Goal: Task Accomplishment & Management: Use online tool/utility

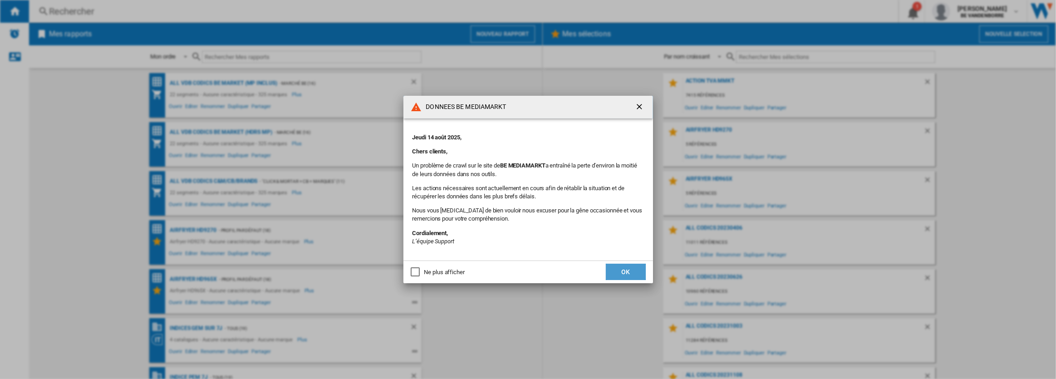
click at [618, 271] on button "OK" at bounding box center [626, 272] width 40 height 16
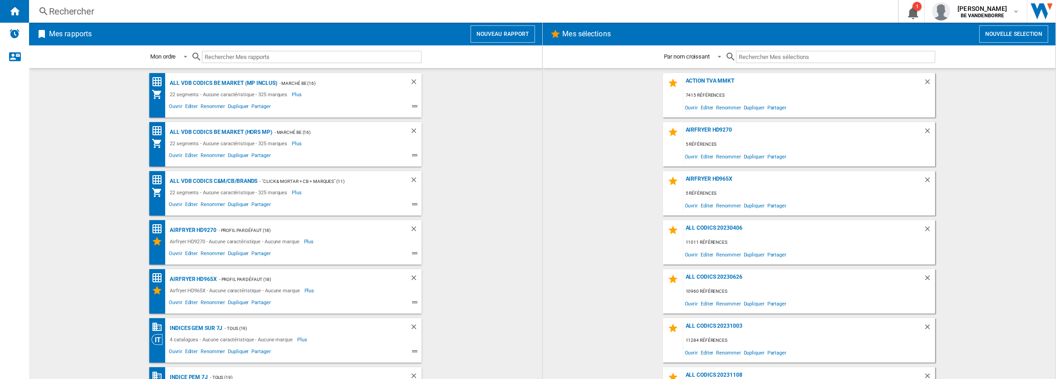
click at [507, 32] on button "Nouveau rapport" at bounding box center [503, 33] width 64 height 17
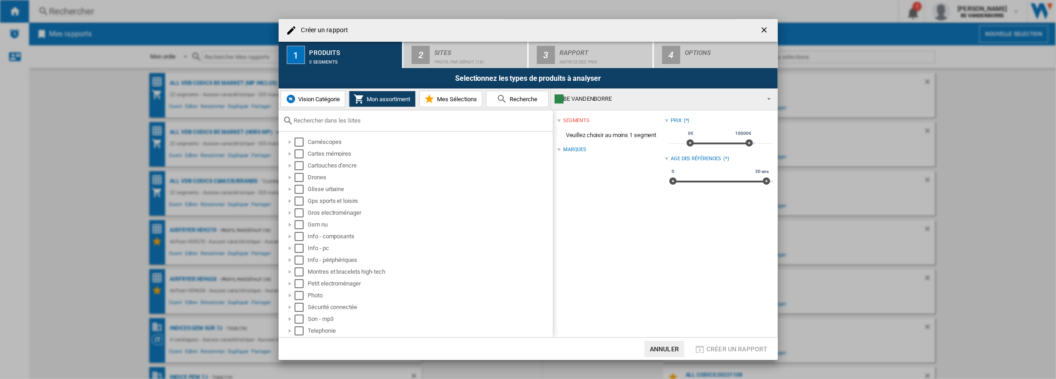
click at [315, 101] on span "Vision Catégorie" at bounding box center [318, 99] width 44 height 7
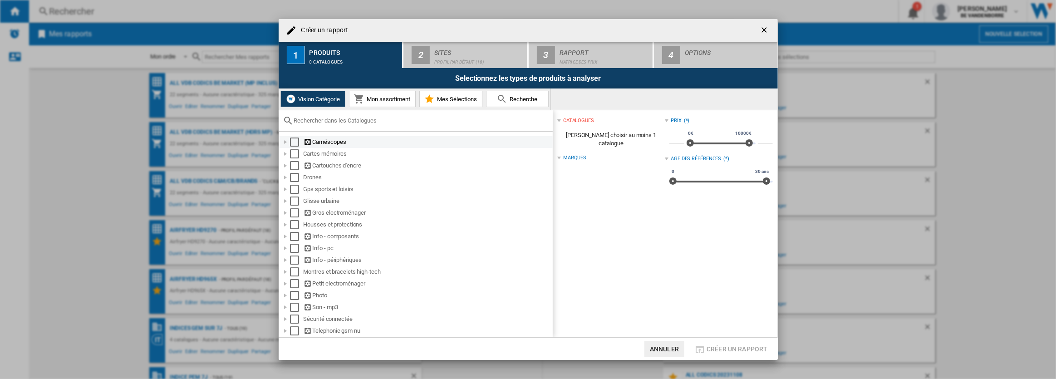
click at [295, 141] on div "Select" at bounding box center [294, 141] width 9 height 9
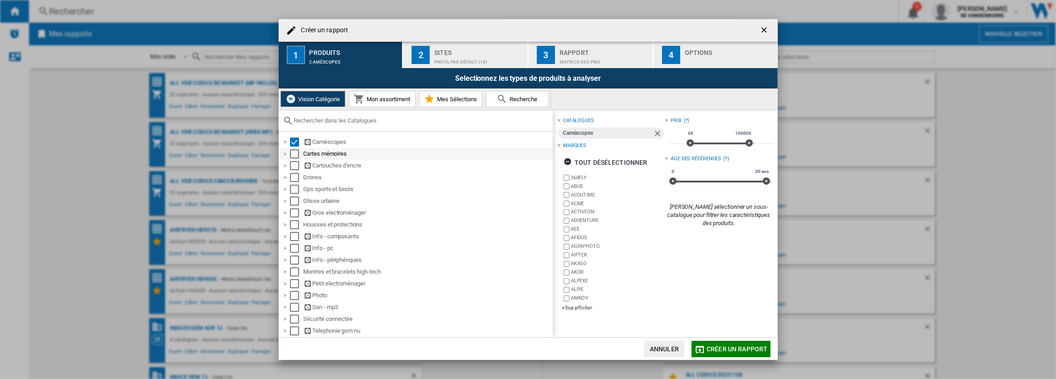
click at [296, 155] on div "Select" at bounding box center [294, 153] width 9 height 9
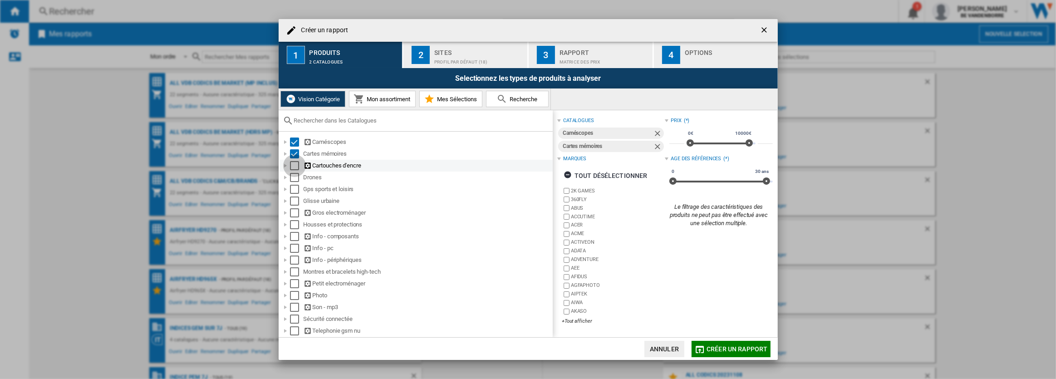
click at [296, 164] on div "Select" at bounding box center [294, 165] width 9 height 9
click at [292, 177] on div "Select" at bounding box center [294, 177] width 9 height 9
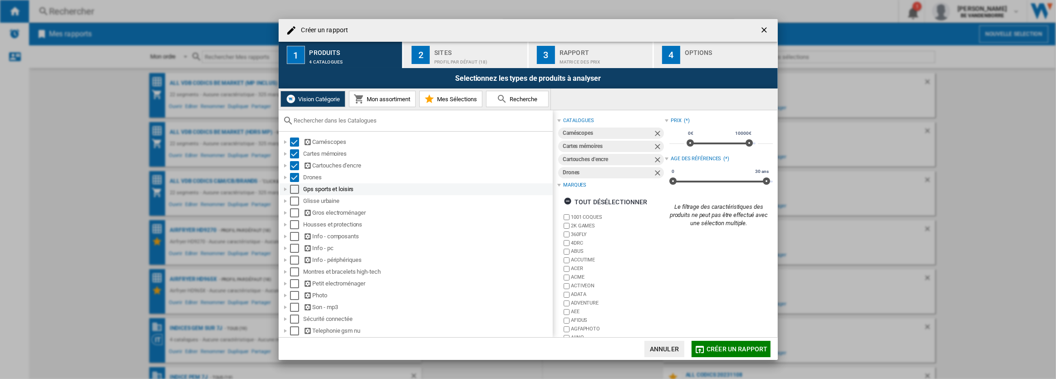
click at [294, 189] on div "Select" at bounding box center [294, 189] width 9 height 9
click at [293, 200] on div "Select" at bounding box center [294, 200] width 9 height 9
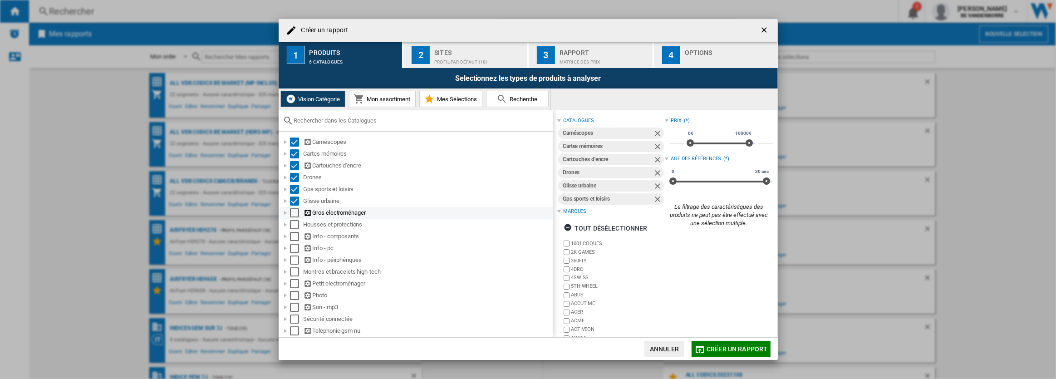
click at [294, 216] on div "Select" at bounding box center [294, 212] width 9 height 9
click at [294, 222] on div "Select" at bounding box center [294, 224] width 9 height 9
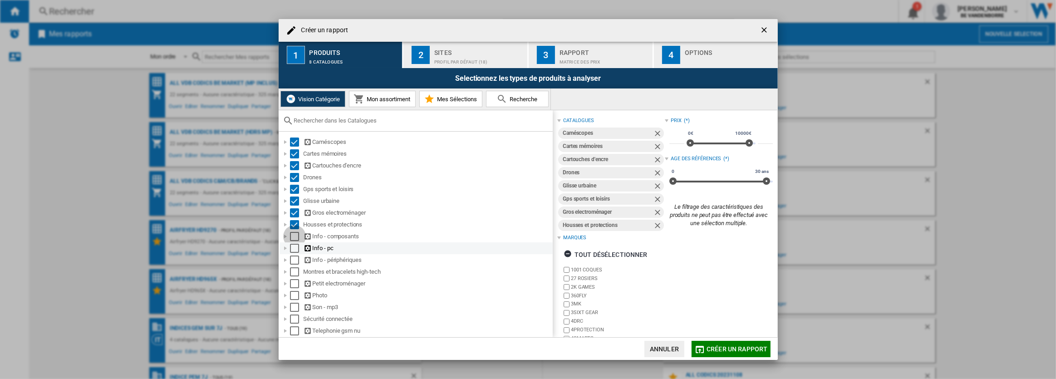
drag, startPoint x: 293, startPoint y: 236, endPoint x: 293, endPoint y: 244, distance: 7.7
click at [292, 236] on div "Select" at bounding box center [294, 236] width 9 height 9
drag, startPoint x: 294, startPoint y: 245, endPoint x: 294, endPoint y: 258, distance: 13.2
click at [293, 245] on div "Select" at bounding box center [294, 248] width 9 height 9
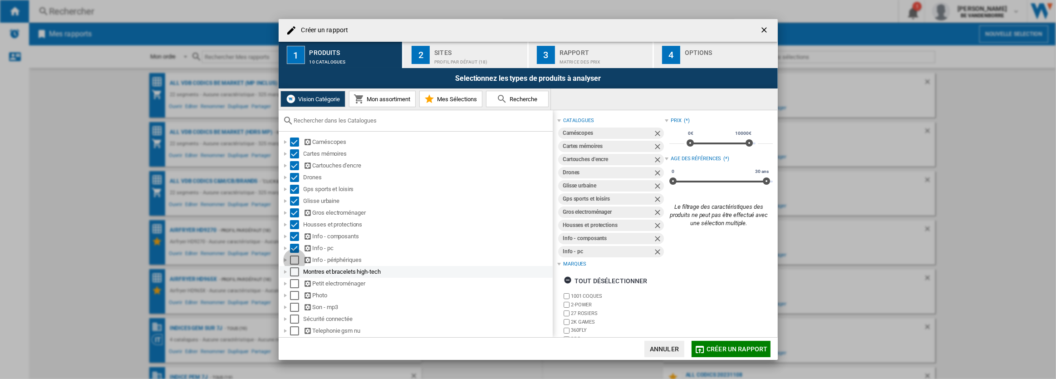
drag, startPoint x: 294, startPoint y: 260, endPoint x: 294, endPoint y: 270, distance: 9.1
click at [294, 260] on div "Select" at bounding box center [294, 259] width 9 height 9
click at [295, 272] on div "Select" at bounding box center [294, 271] width 9 height 9
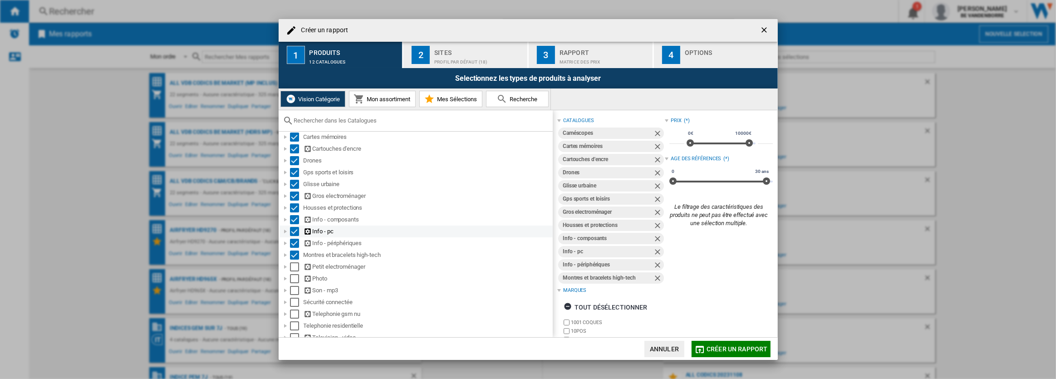
scroll to position [23, 0]
click at [295, 261] on div "Select" at bounding box center [294, 260] width 9 height 9
click at [295, 272] on div "Select" at bounding box center [294, 272] width 9 height 9
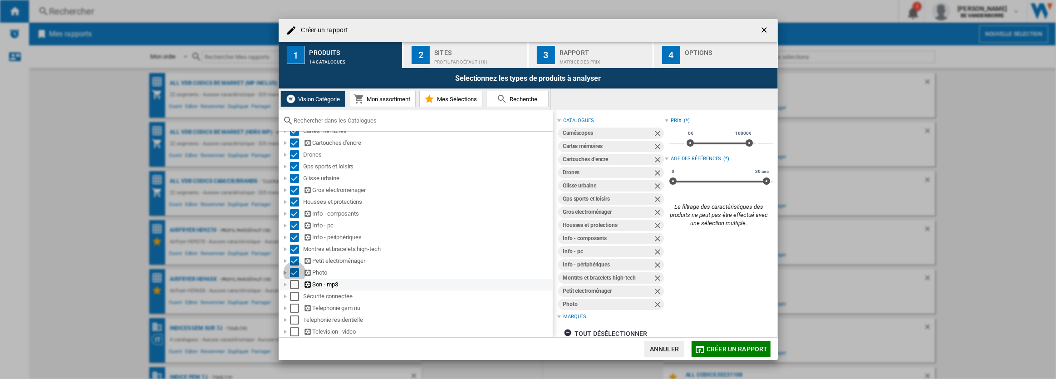
click at [293, 283] on div "Select" at bounding box center [294, 284] width 9 height 9
click at [292, 294] on div "Select" at bounding box center [294, 296] width 9 height 9
click at [294, 311] on div "Select" at bounding box center [294, 308] width 9 height 9
click at [294, 318] on div "Select" at bounding box center [294, 319] width 9 height 9
click at [295, 331] on div "Select" at bounding box center [294, 331] width 9 height 9
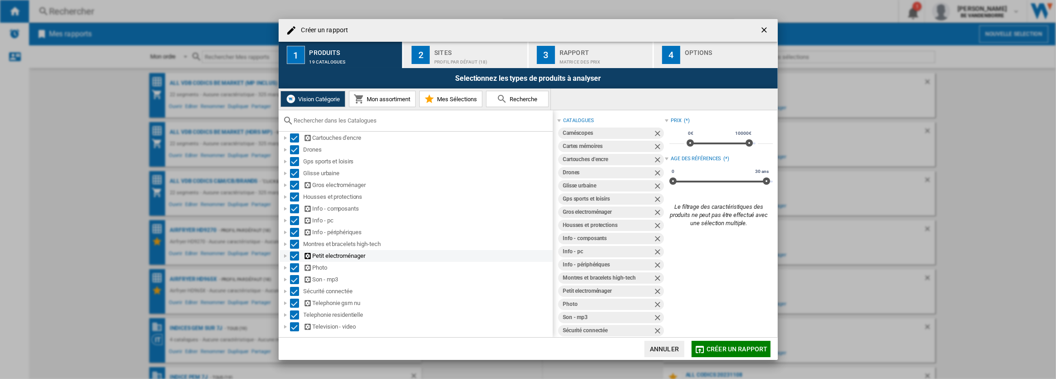
scroll to position [0, 0]
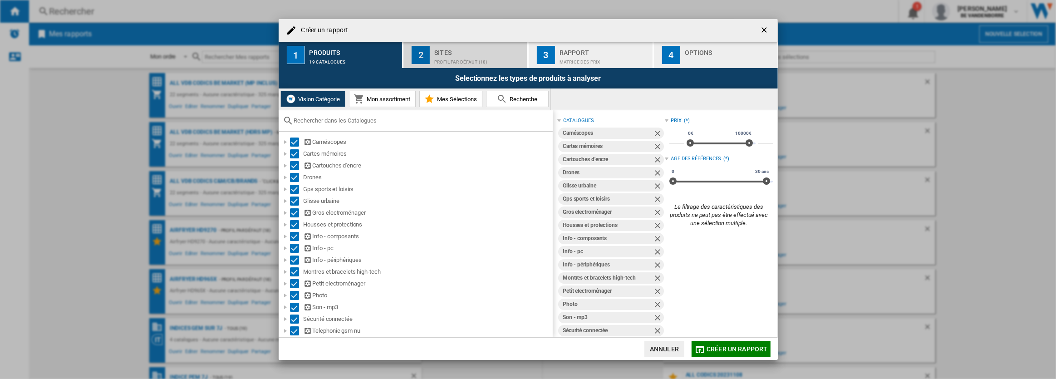
click at [453, 55] on div "Profil par défaut (18)" at bounding box center [478, 60] width 89 height 10
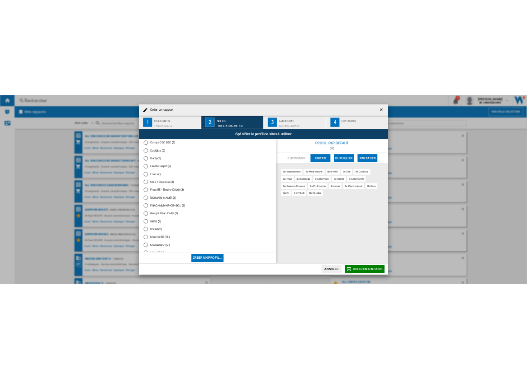
scroll to position [440, 0]
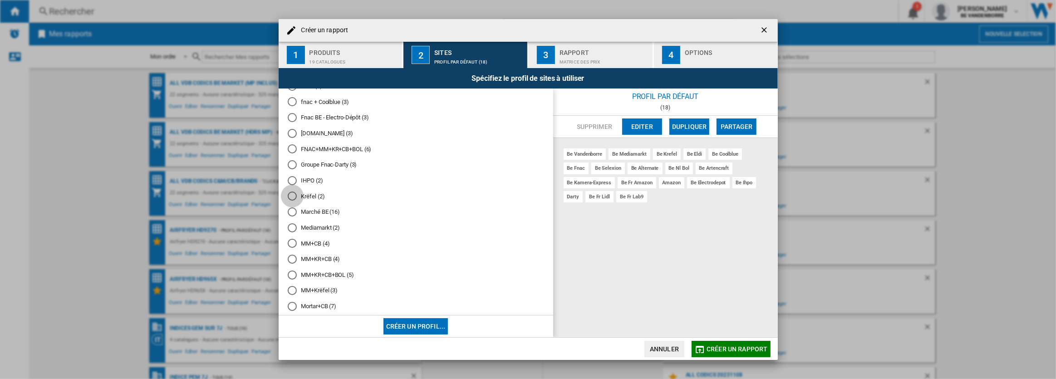
click at [291, 194] on div "Krëfel (2)" at bounding box center [292, 195] width 9 height 9
click at [577, 50] on div "Rapport" at bounding box center [603, 50] width 89 height 10
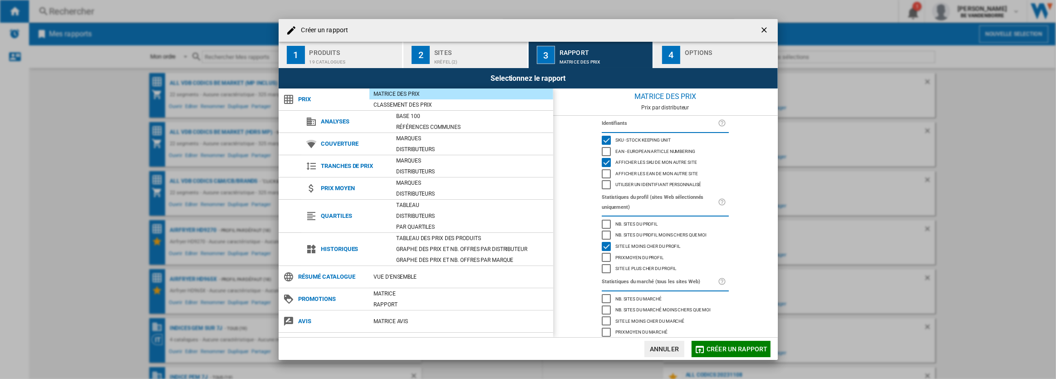
click at [726, 55] on div "button" at bounding box center [729, 60] width 89 height 10
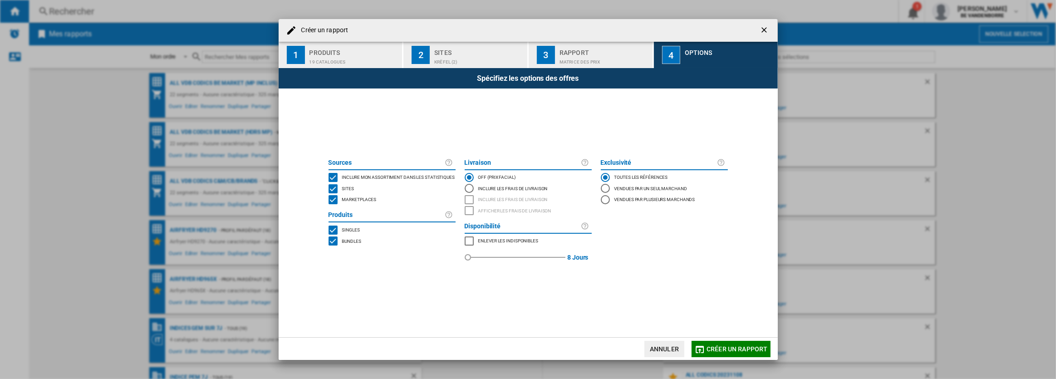
click at [334, 199] on div "MARKETPLACES" at bounding box center [333, 199] width 9 height 9
click at [711, 346] on span "Créer un rapport" at bounding box center [736, 348] width 61 height 7
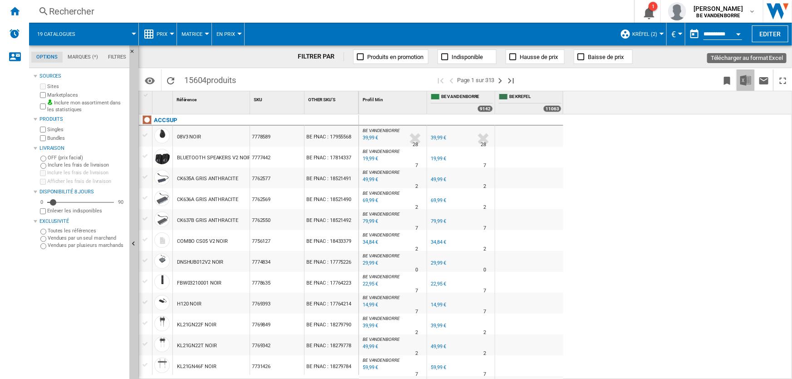
click at [747, 81] on img "Télécharger au format Excel" at bounding box center [745, 80] width 11 height 11
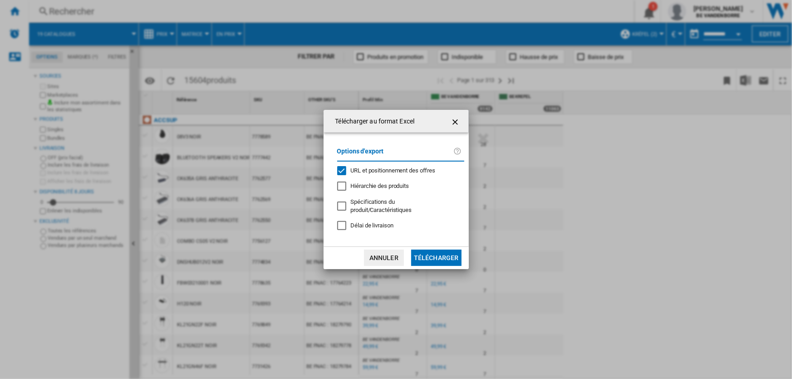
click at [432, 253] on button "Télécharger" at bounding box center [436, 258] width 50 height 16
